Goal: Task Accomplishment & Management: Manage account settings

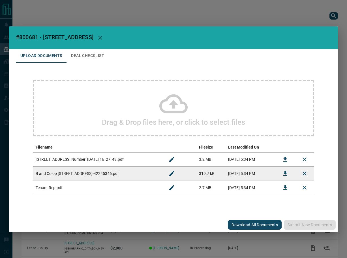
click at [279, 157] on button "Download" at bounding box center [286, 159] width 14 height 14
click at [288, 172] on icon "Download" at bounding box center [285, 173] width 7 height 7
click at [99, 51] on button "Deal Checklist" at bounding box center [88, 56] width 42 height 14
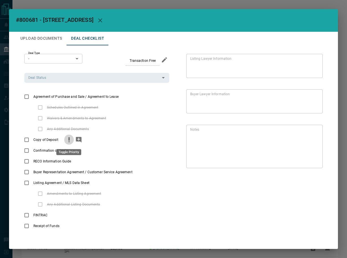
click at [66, 138] on icon "priority" at bounding box center [69, 139] width 7 height 7
click at [78, 140] on icon "add note" at bounding box center [78, 139] width 7 height 7
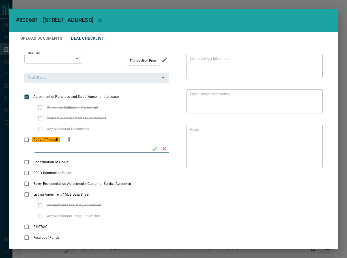
click at [133, 151] on input "checklist input" at bounding box center [91, 148] width 113 height 7
type input "****"
click at [154, 150] on icon "save" at bounding box center [155, 148] width 7 height 7
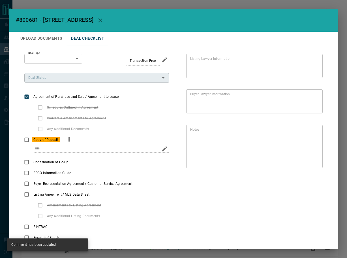
click at [78, 82] on div "Deal Status" at bounding box center [96, 78] width 145 height 10
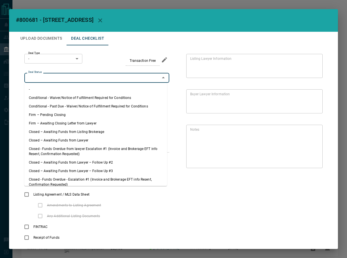
click at [72, 112] on li "Firm – Pending Closing" at bounding box center [95, 114] width 143 height 8
type input "**********"
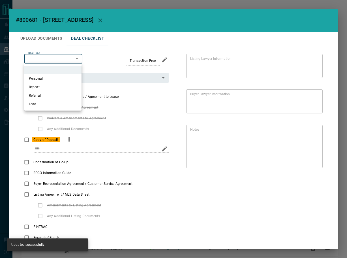
click at [59, 63] on body "Lead Transfers Leads Deals Listings Campaigns Quota Rules Agent Quotas Admin Mo…" at bounding box center [173, 146] width 347 height 293
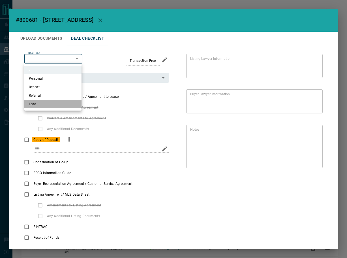
click at [49, 107] on li "Lead" at bounding box center [52, 104] width 57 height 8
type input "*"
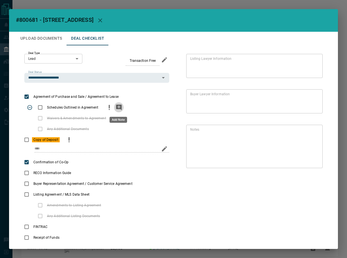
click at [114, 108] on button "add note" at bounding box center [119, 107] width 10 height 11
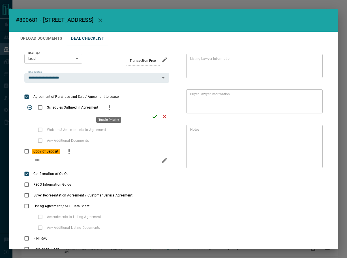
click at [110, 106] on icon "priority" at bounding box center [109, 107] width 7 height 7
click at [83, 117] on input "checklist input" at bounding box center [97, 116] width 101 height 7
type input "**********"
click at [154, 115] on icon "save" at bounding box center [155, 116] width 7 height 7
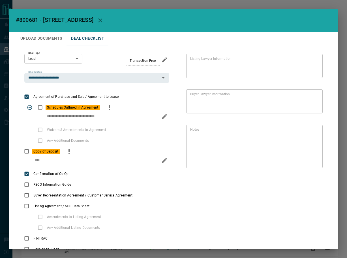
click at [50, 38] on button "Upload Documents" at bounding box center [41, 39] width 51 height 14
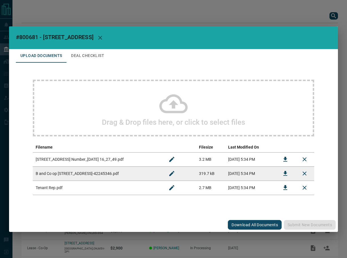
click at [91, 88] on div "Drag & Drop files here, or click to select files" at bounding box center [174, 108] width 282 height 57
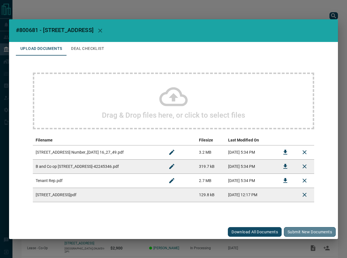
click at [308, 229] on button "Submit new documents" at bounding box center [310, 232] width 52 height 10
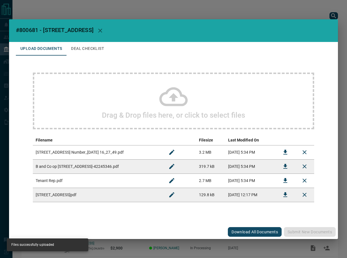
click at [87, 52] on button "Deal Checklist" at bounding box center [88, 49] width 42 height 14
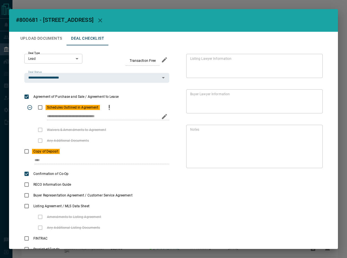
click at [153, 113] on div "**********" at bounding box center [96, 119] width 145 height 12
click at [107, 22] on button "button" at bounding box center [100, 21] width 14 height 14
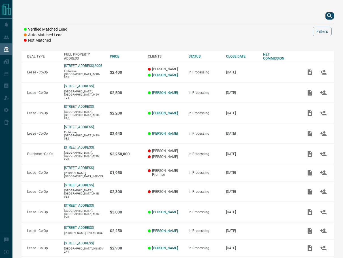
click at [326, 15] on button "search button" at bounding box center [329, 15] width 8 height 7
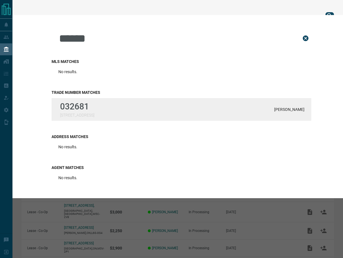
type input "******"
click at [186, 117] on div "032681 [STREET_ADDRESS][PERSON_NAME]" at bounding box center [182, 109] width 260 height 23
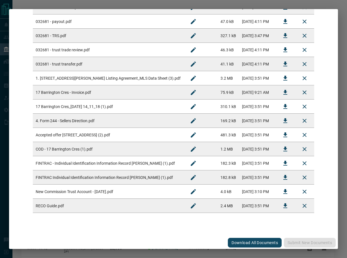
scroll to position [150, 0]
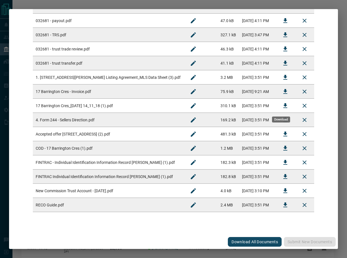
click at [284, 107] on icon "Download" at bounding box center [286, 105] width 4 height 5
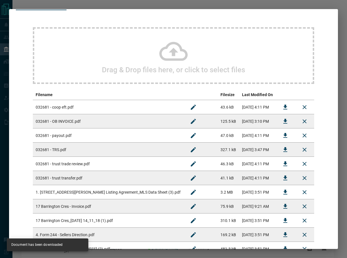
scroll to position [0, 0]
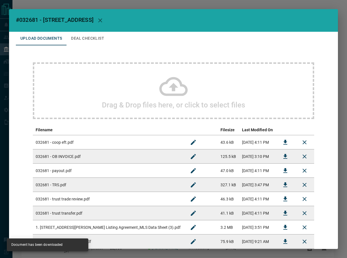
click at [83, 42] on button "Deal Checklist" at bounding box center [88, 39] width 42 height 14
